Goal: Task Accomplishment & Management: Understand process/instructions

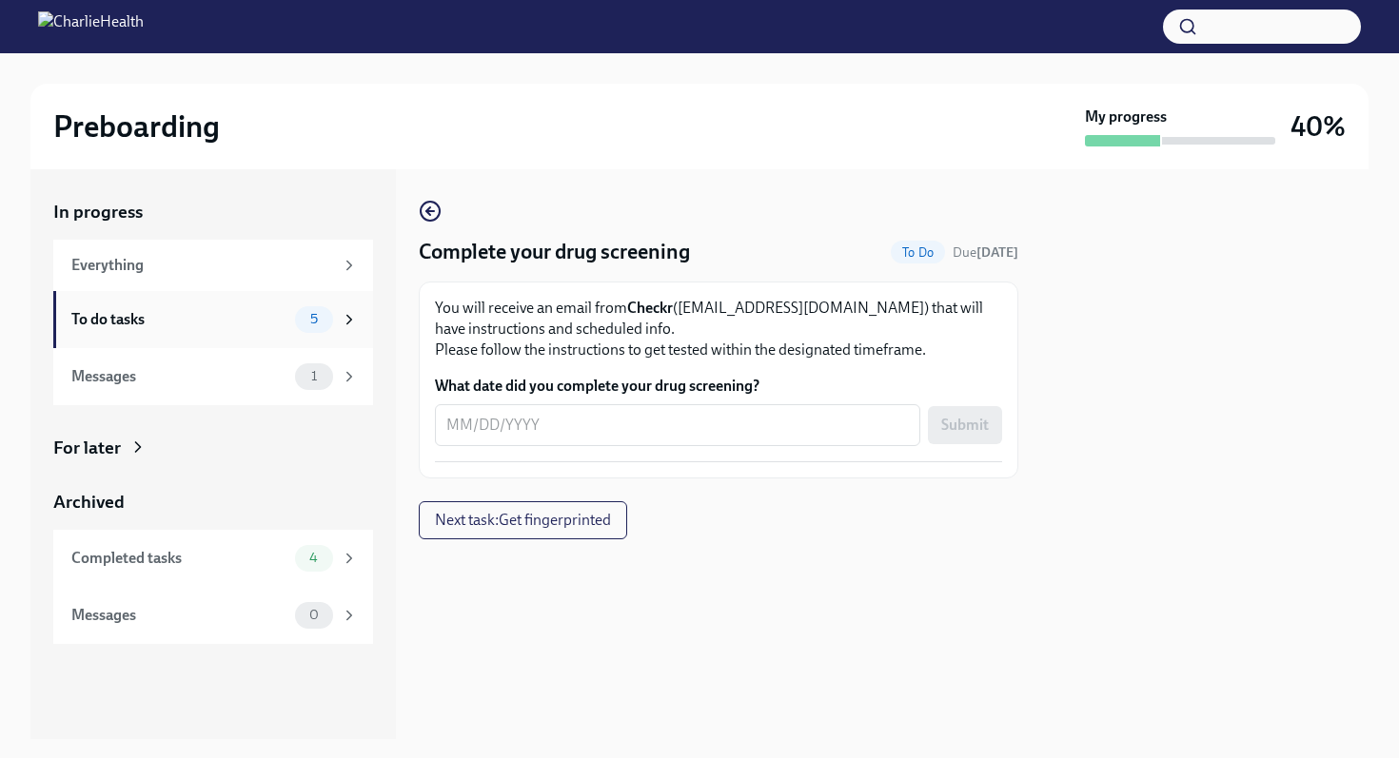
click at [333, 315] on div "5" at bounding box center [326, 319] width 63 height 27
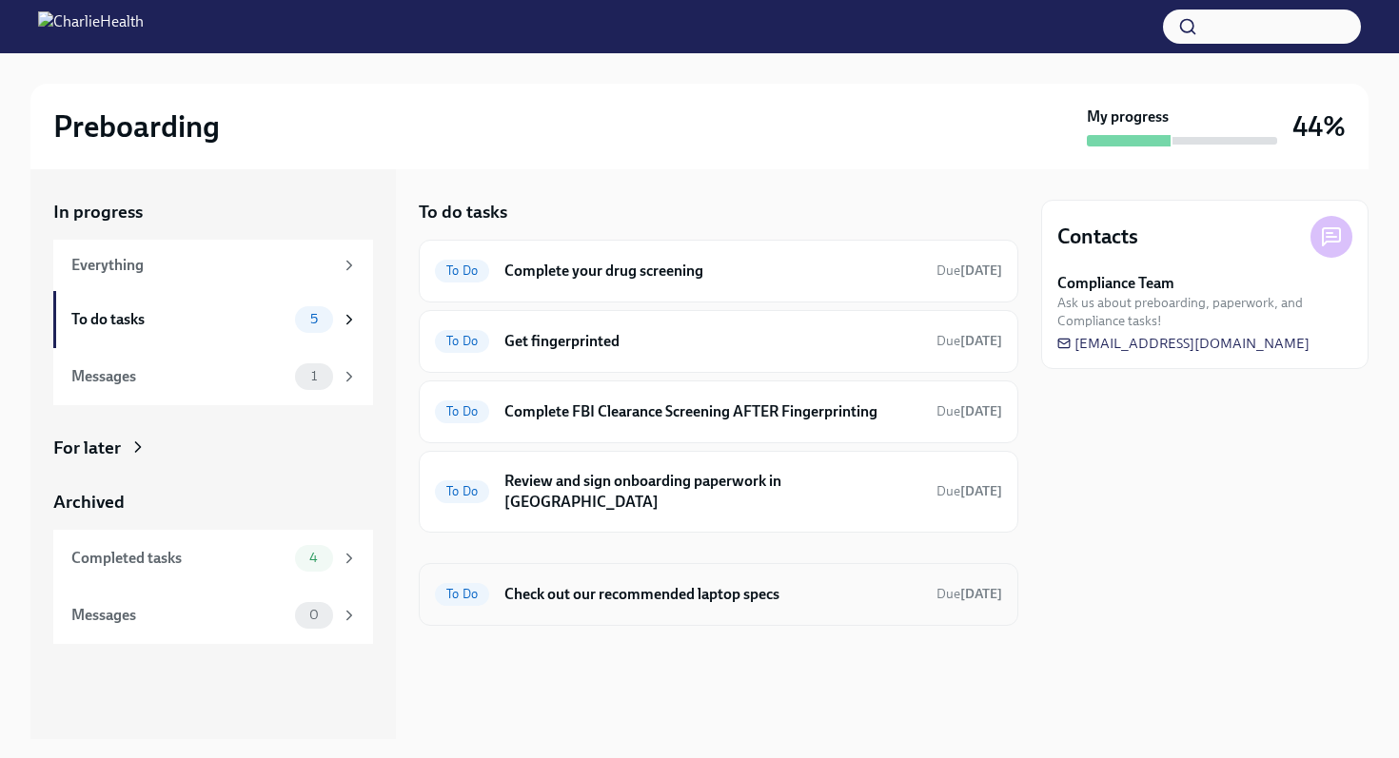
click at [615, 563] on div "To Do Check out our recommended laptop specs Due [DATE]" at bounding box center [718, 594] width 599 height 63
click at [614, 584] on h6 "Check out our recommended laptop specs" at bounding box center [712, 594] width 417 height 21
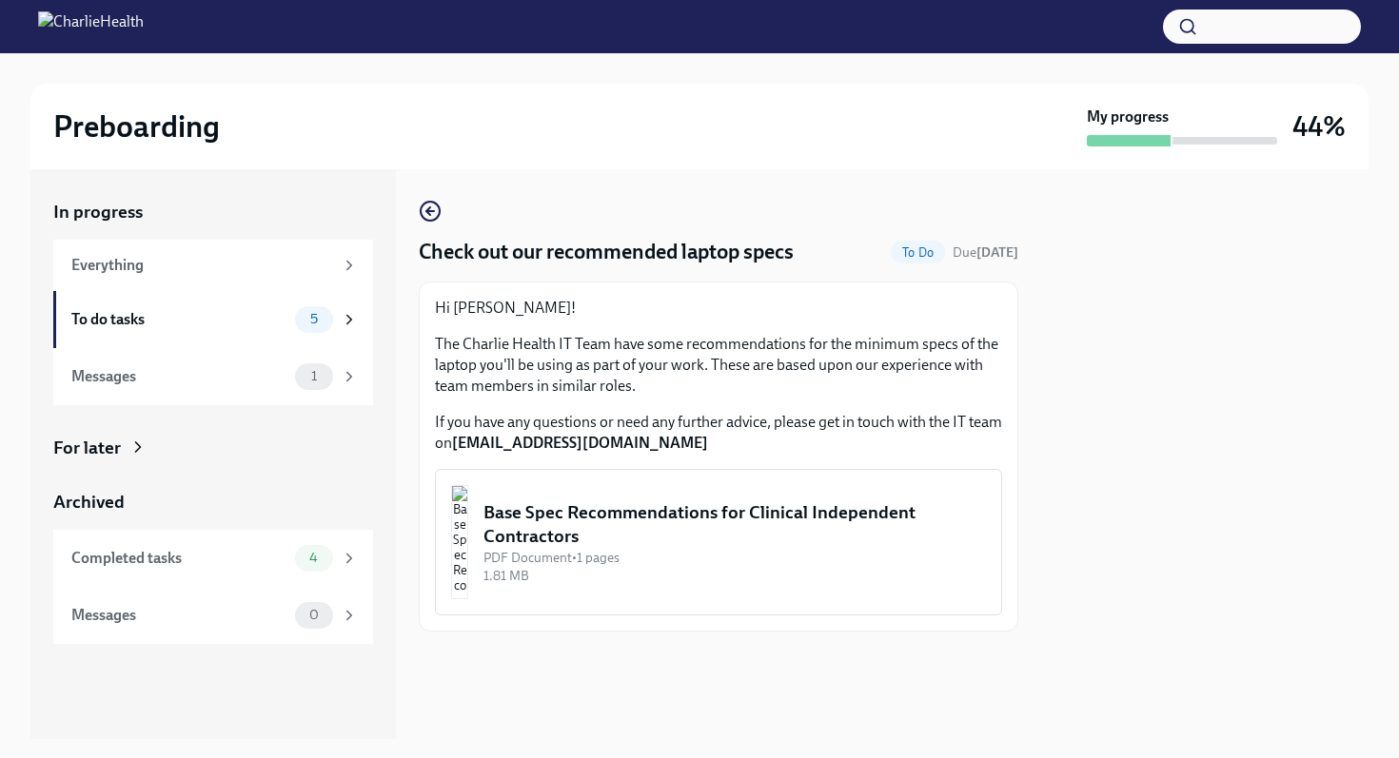
click at [662, 547] on div "Base Spec Recommendations for Clinical Independent Contractors" at bounding box center [734, 524] width 502 height 49
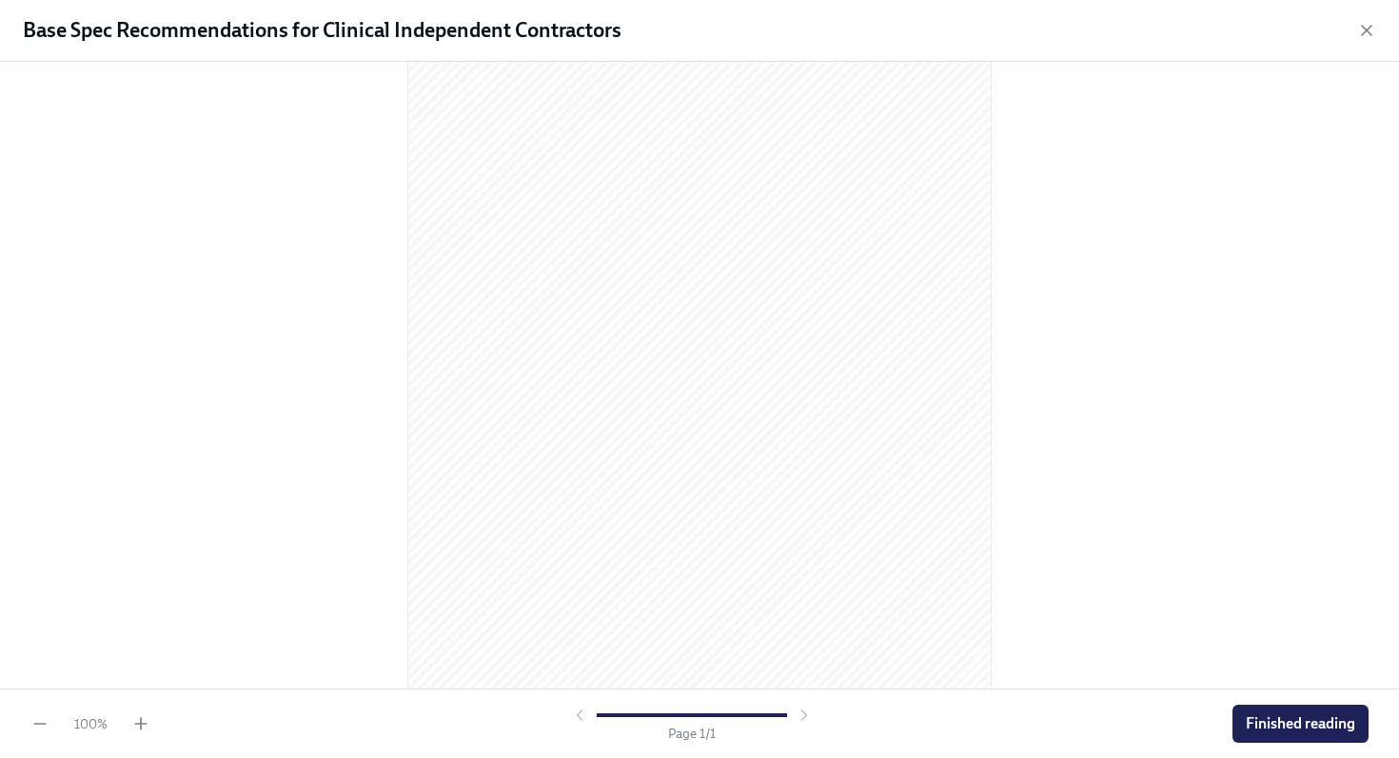
scroll to position [159, 0]
click at [1260, 728] on span "Finished reading" at bounding box center [1299, 724] width 109 height 19
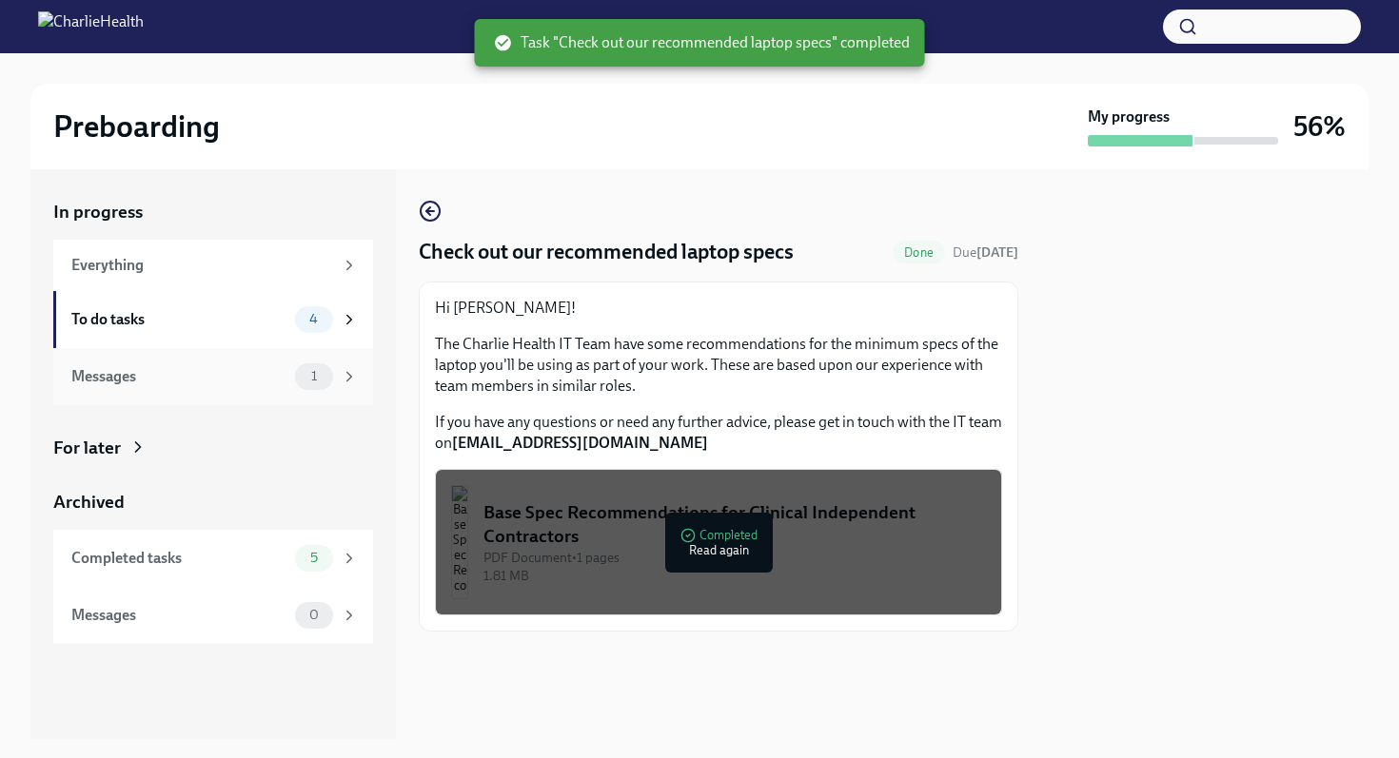
click at [329, 379] on div "1" at bounding box center [314, 376] width 38 height 27
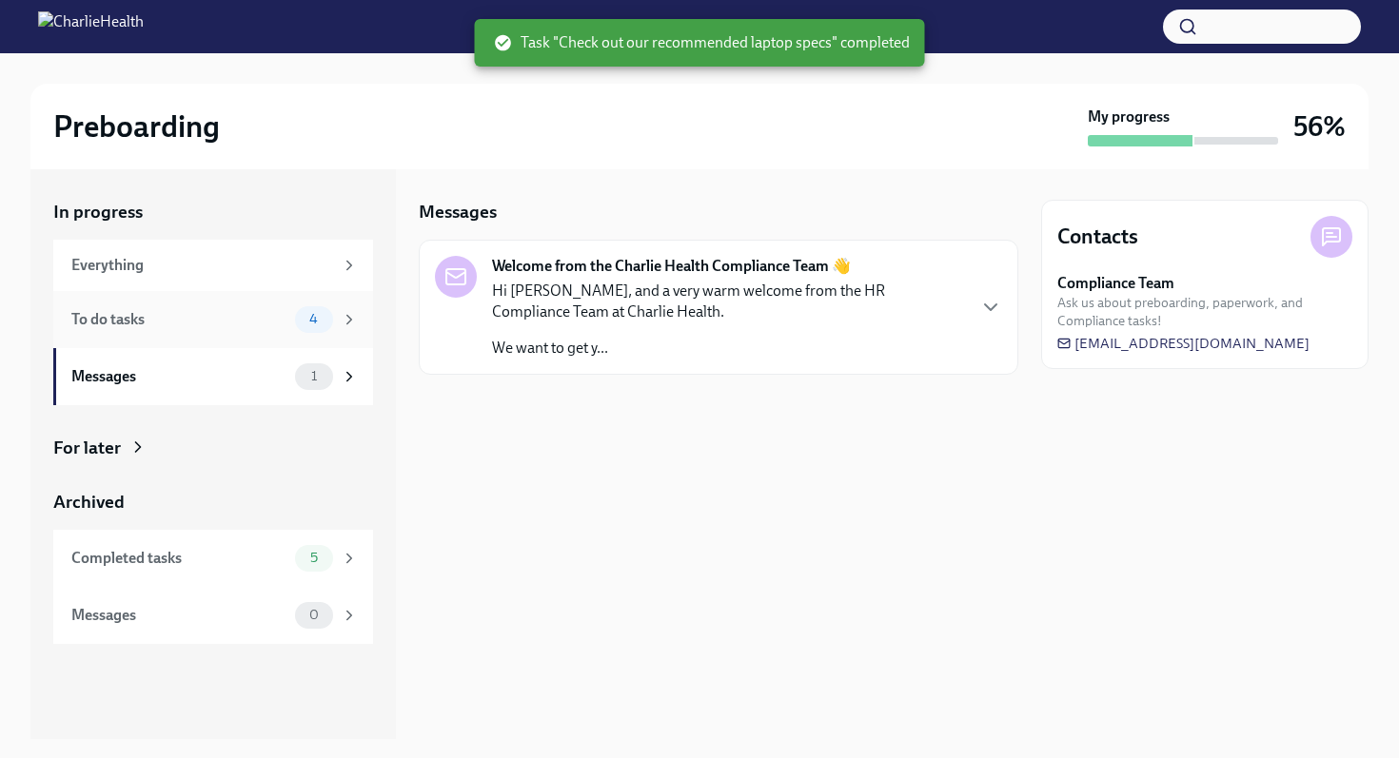
click at [308, 325] on div "4" at bounding box center [314, 319] width 38 height 27
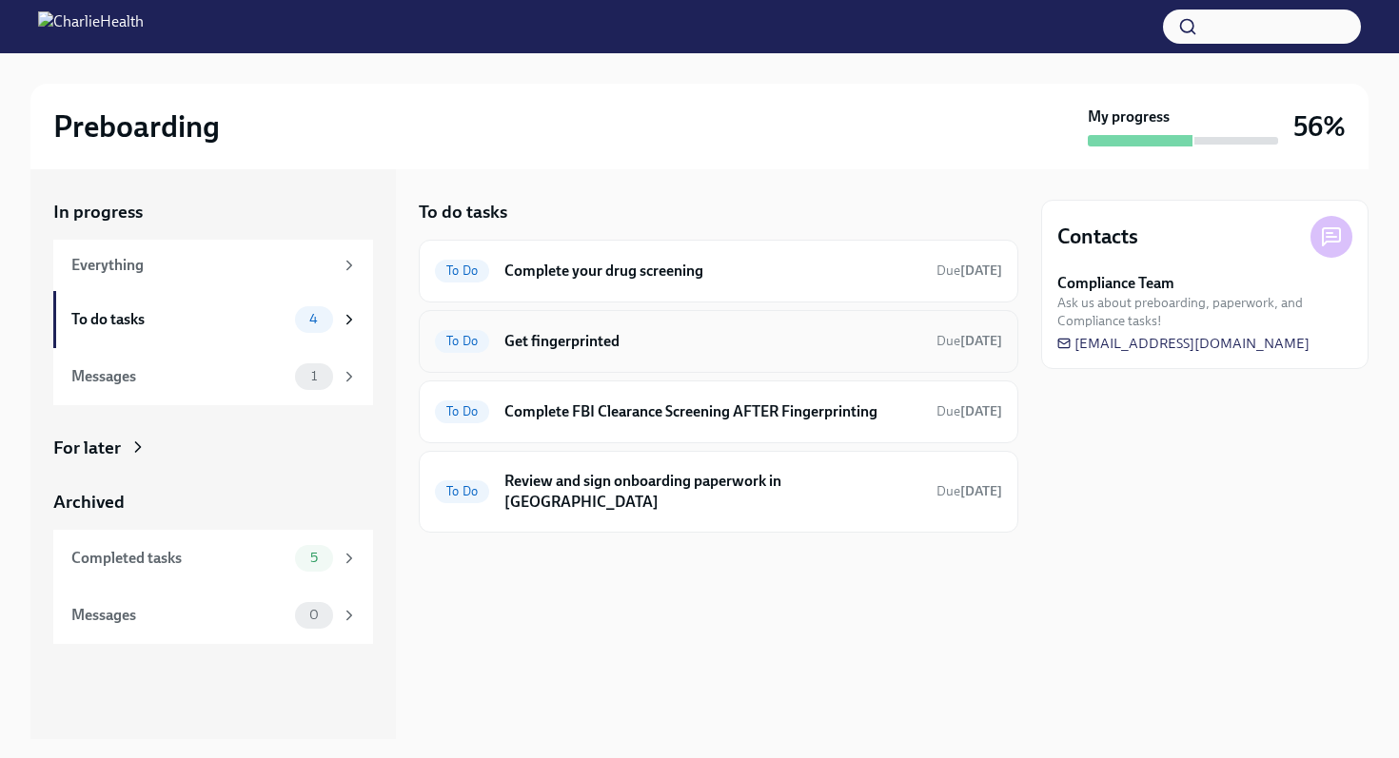
click at [567, 328] on div "To Do Get fingerprinted Due [DATE]" at bounding box center [718, 341] width 567 height 30
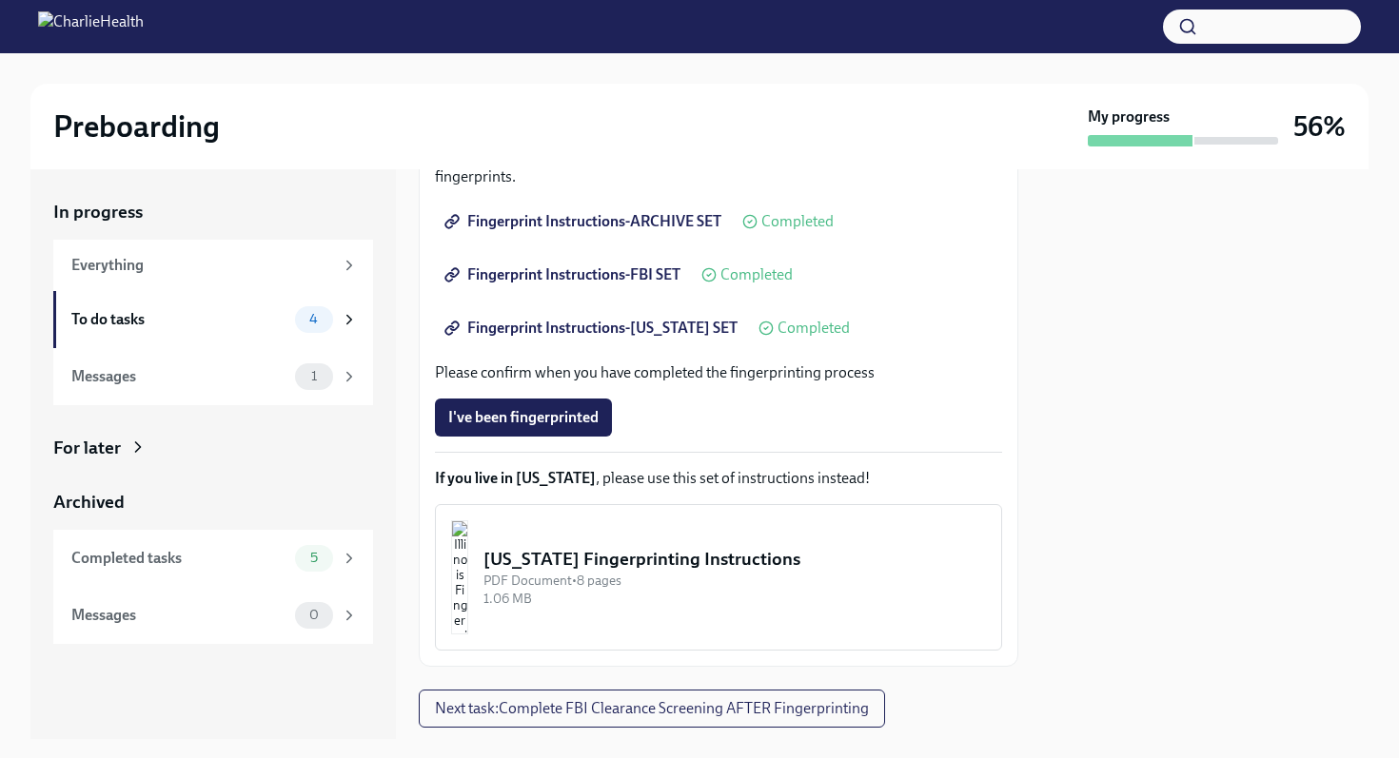
scroll to position [392, 0]
